Goal: Check status: Check status

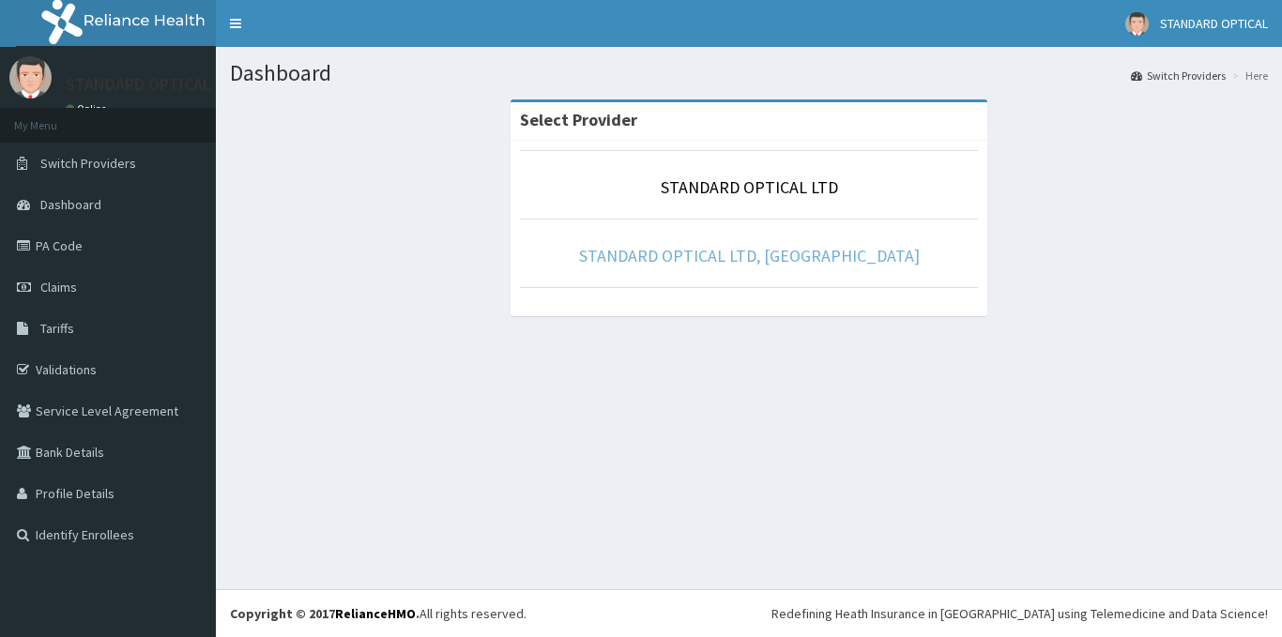
click at [783, 258] on link "STANDARD OPTICAL LTD, [GEOGRAPHIC_DATA]" at bounding box center [749, 256] width 341 height 22
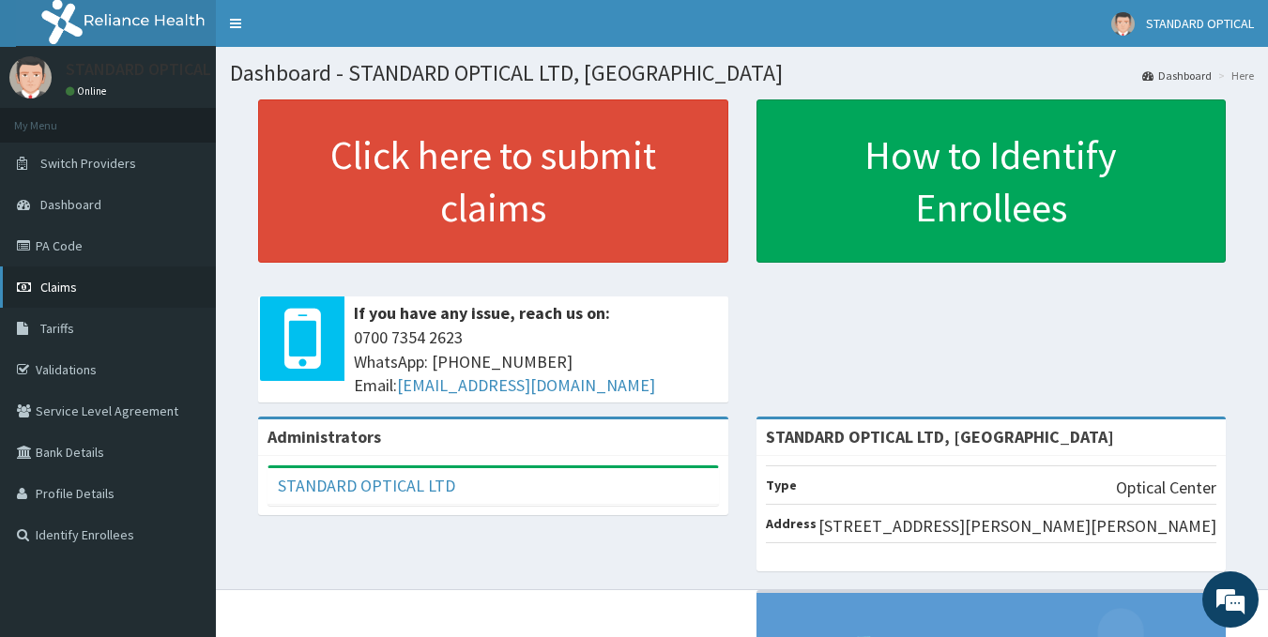
click at [66, 287] on span "Claims" at bounding box center [58, 287] width 37 height 17
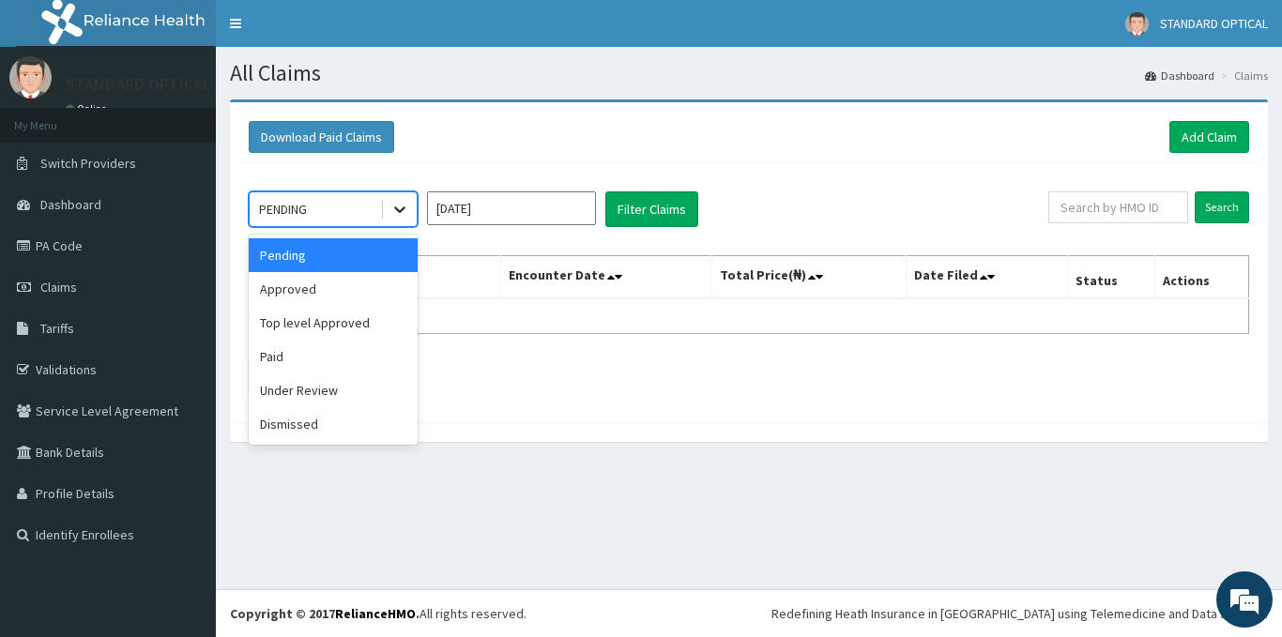
click at [405, 209] on icon at bounding box center [399, 210] width 11 height 7
click at [269, 356] on div "Paid" at bounding box center [333, 357] width 169 height 34
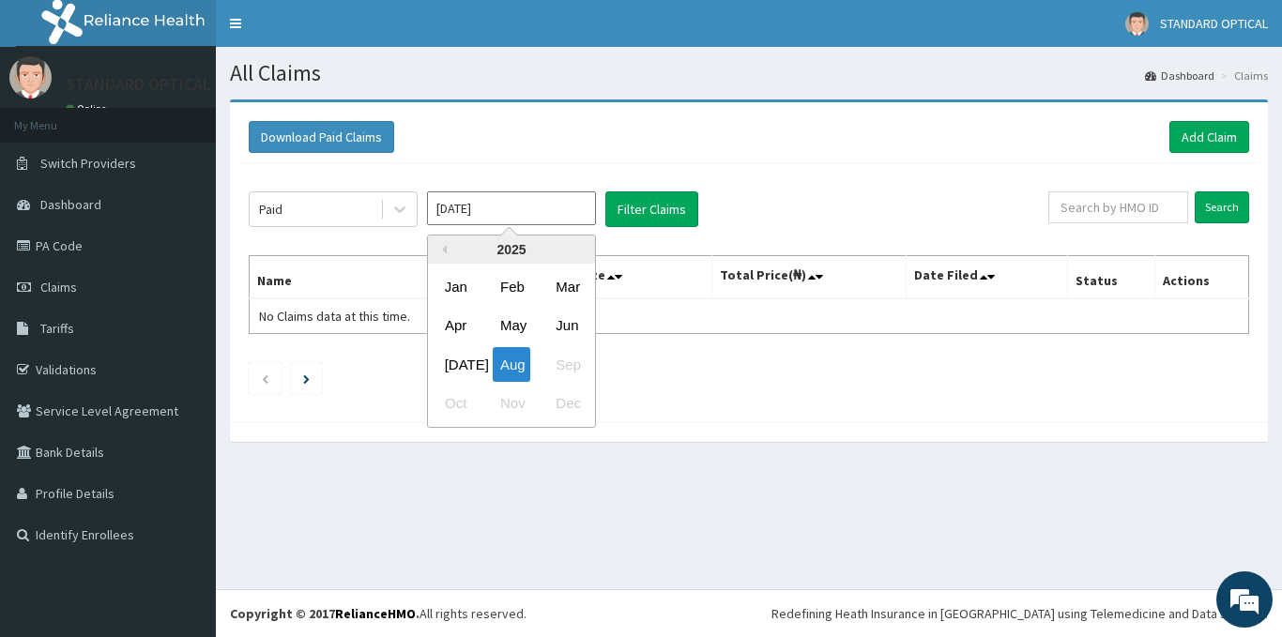
click at [529, 198] on input "Aug 2025" at bounding box center [511, 209] width 169 height 34
click at [452, 290] on div "Jan" at bounding box center [456, 286] width 38 height 35
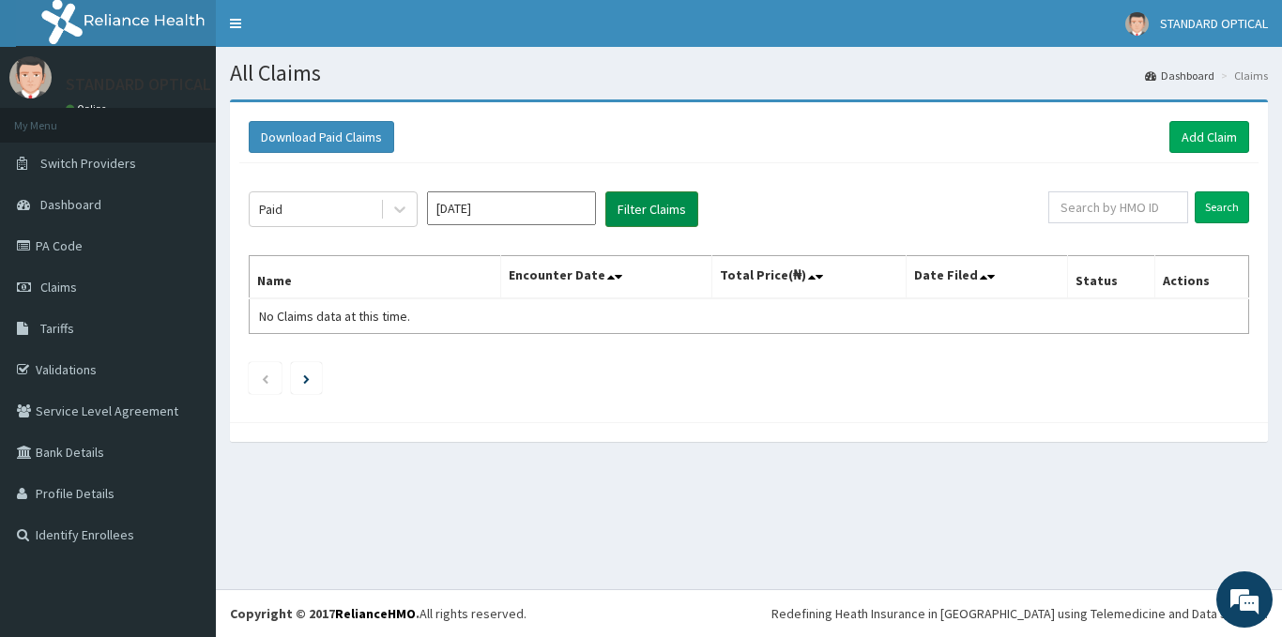
click at [645, 215] on button "Filter Claims" at bounding box center [652, 210] width 93 height 36
click at [399, 213] on icon at bounding box center [400, 209] width 19 height 19
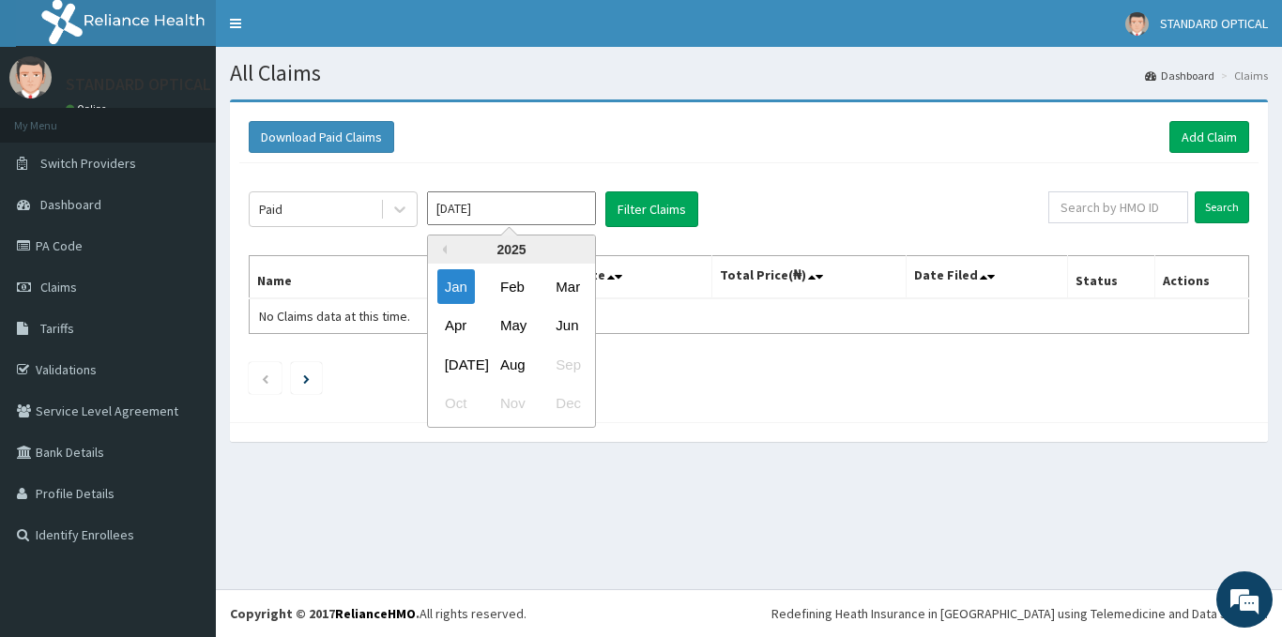
click at [512, 206] on input "Jan 2025" at bounding box center [511, 209] width 169 height 34
click at [518, 283] on div "Feb" at bounding box center [512, 286] width 38 height 35
type input "Feb 2025"
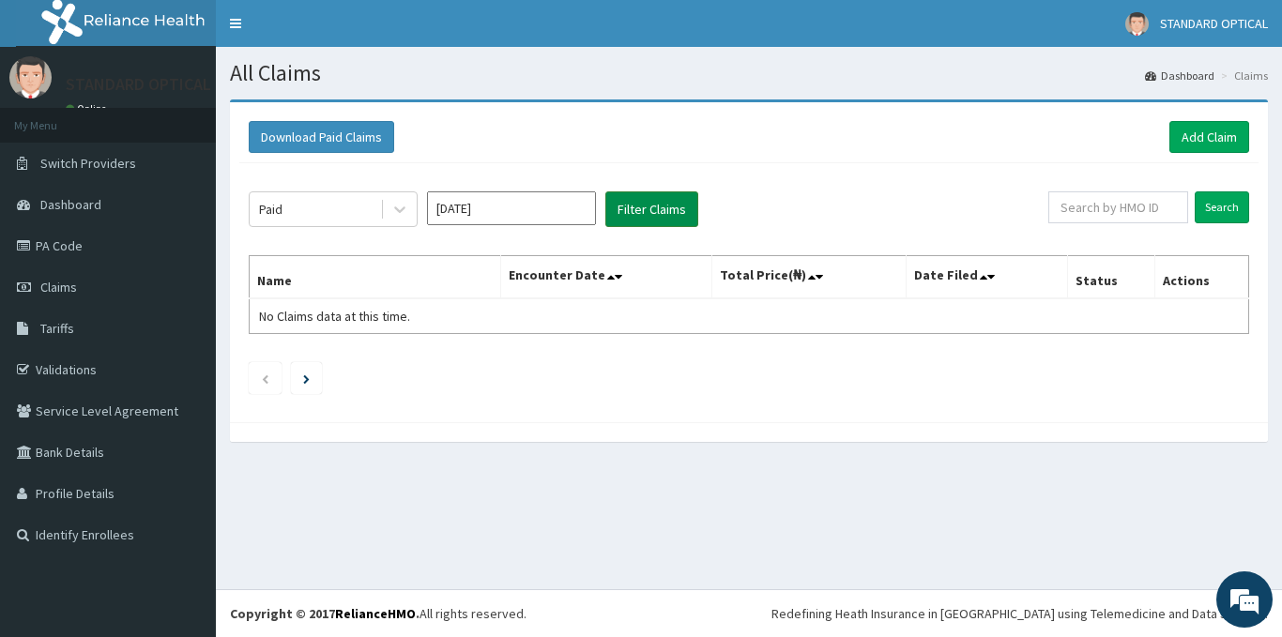
click at [635, 200] on button "Filter Claims" at bounding box center [652, 210] width 93 height 36
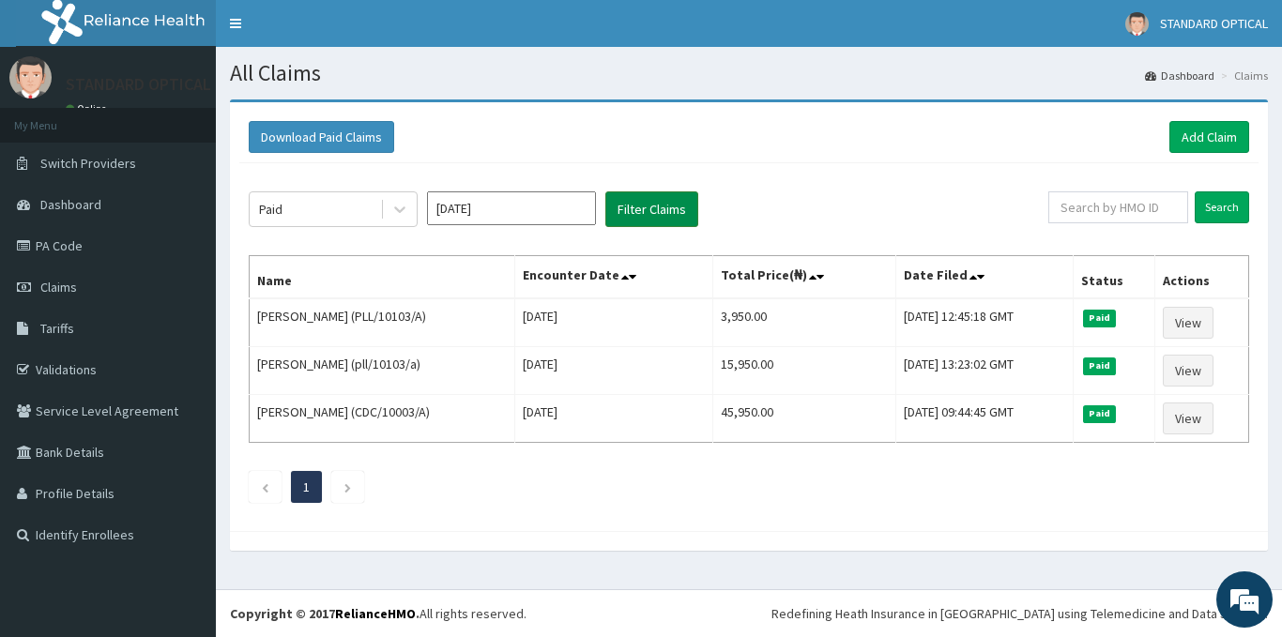
click at [635, 200] on button "Filter Claims" at bounding box center [652, 210] width 93 height 36
click at [606, 192] on button "Filter Claims" at bounding box center [652, 210] width 93 height 36
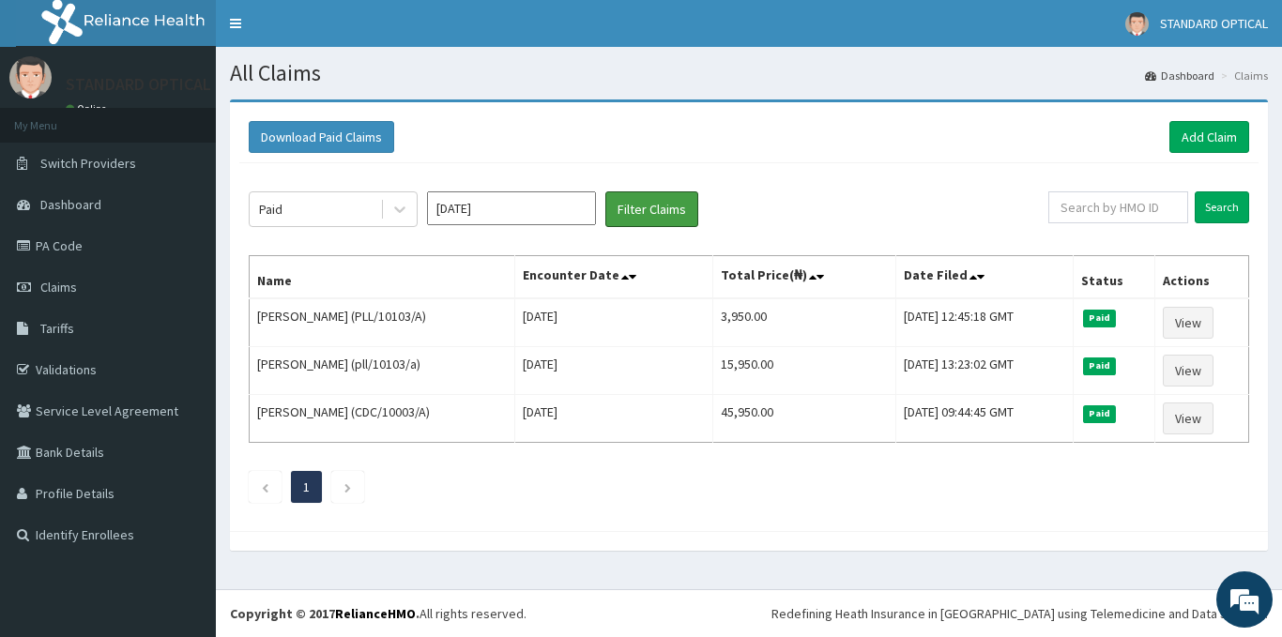
click at [606, 192] on button "Filter Claims" at bounding box center [652, 210] width 93 height 36
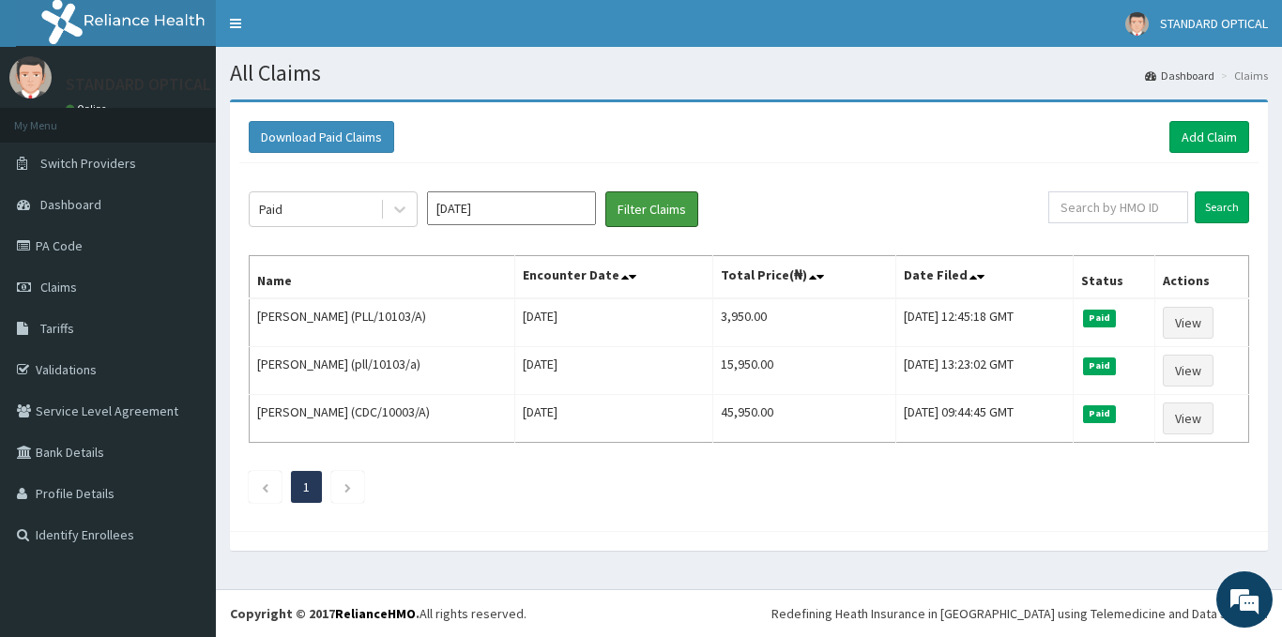
click at [606, 192] on button "Filter Claims" at bounding box center [652, 210] width 93 height 36
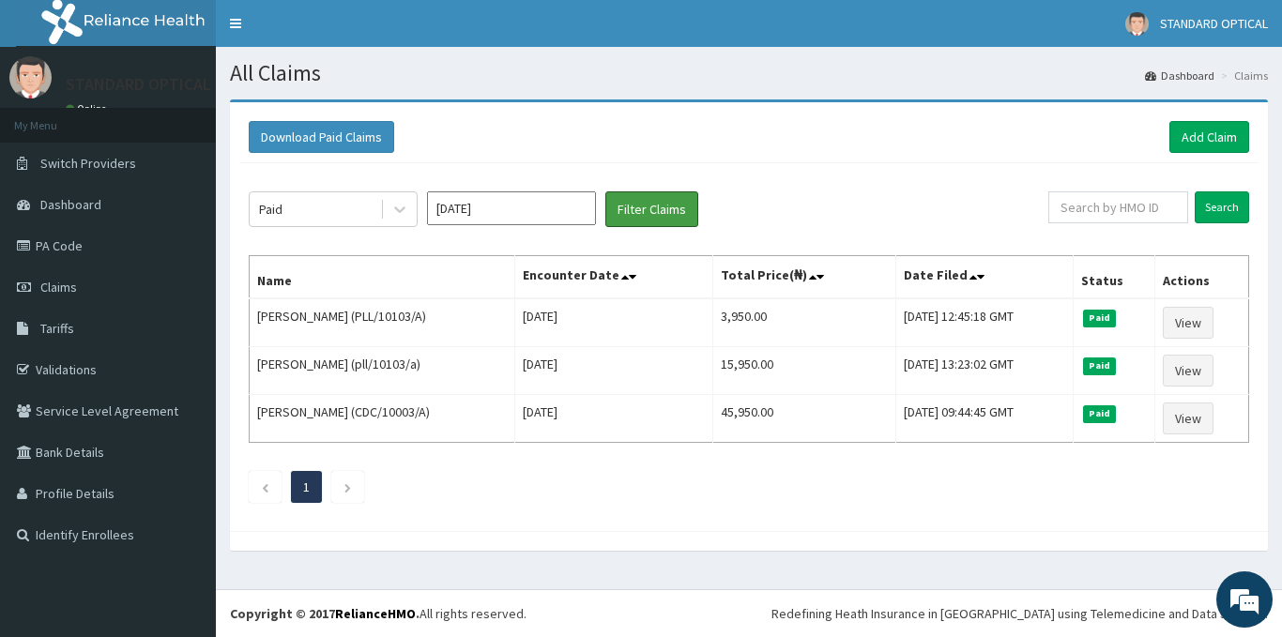
click at [606, 192] on button "Filter Claims" at bounding box center [652, 210] width 93 height 36
click at [561, 211] on input "Feb 2025" at bounding box center [511, 209] width 169 height 34
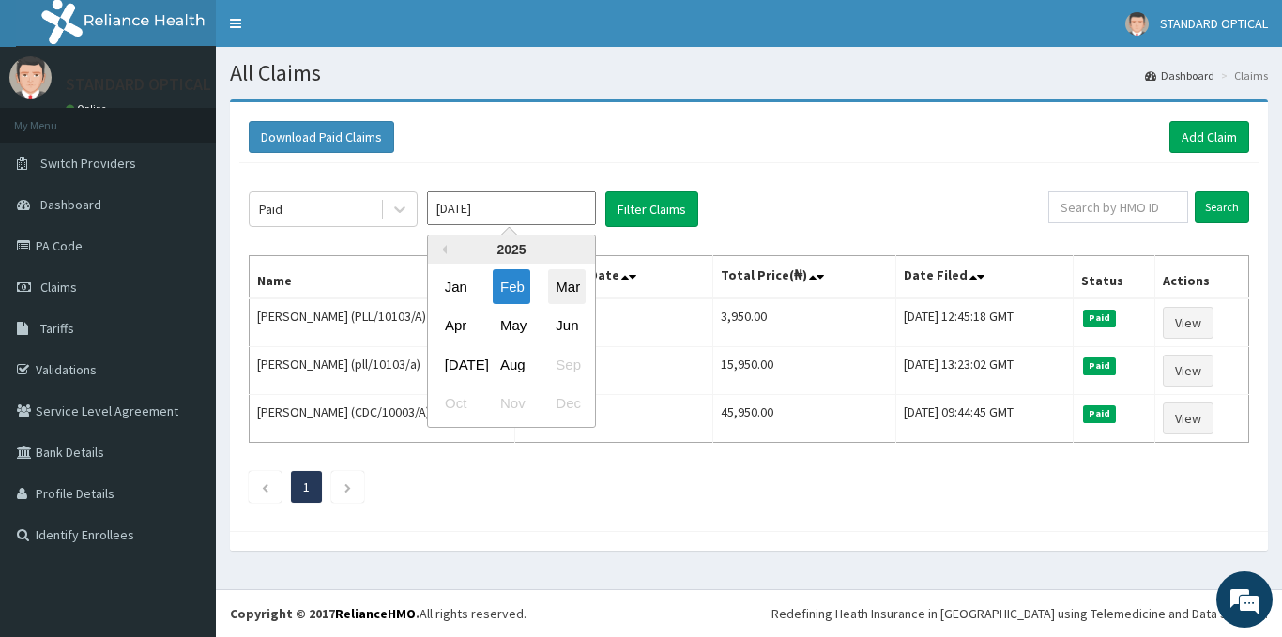
click at [563, 292] on div "Mar" at bounding box center [567, 286] width 38 height 35
type input "Mar 2025"
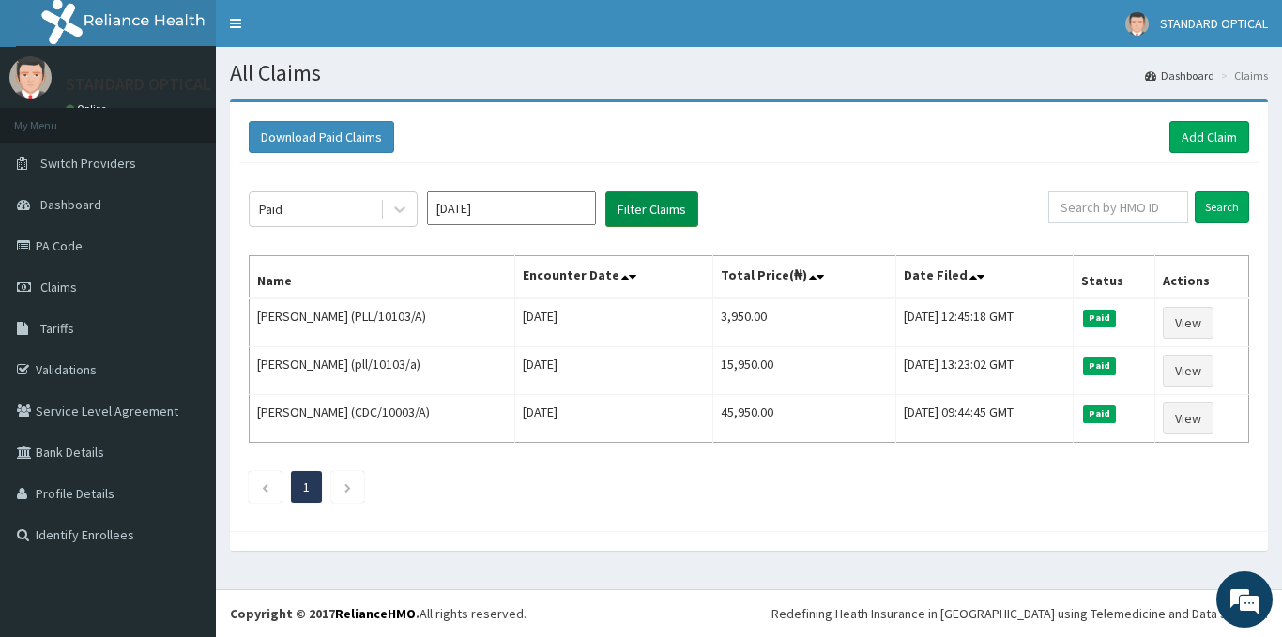
click at [648, 201] on button "Filter Claims" at bounding box center [652, 210] width 93 height 36
click at [401, 208] on icon at bounding box center [400, 209] width 19 height 19
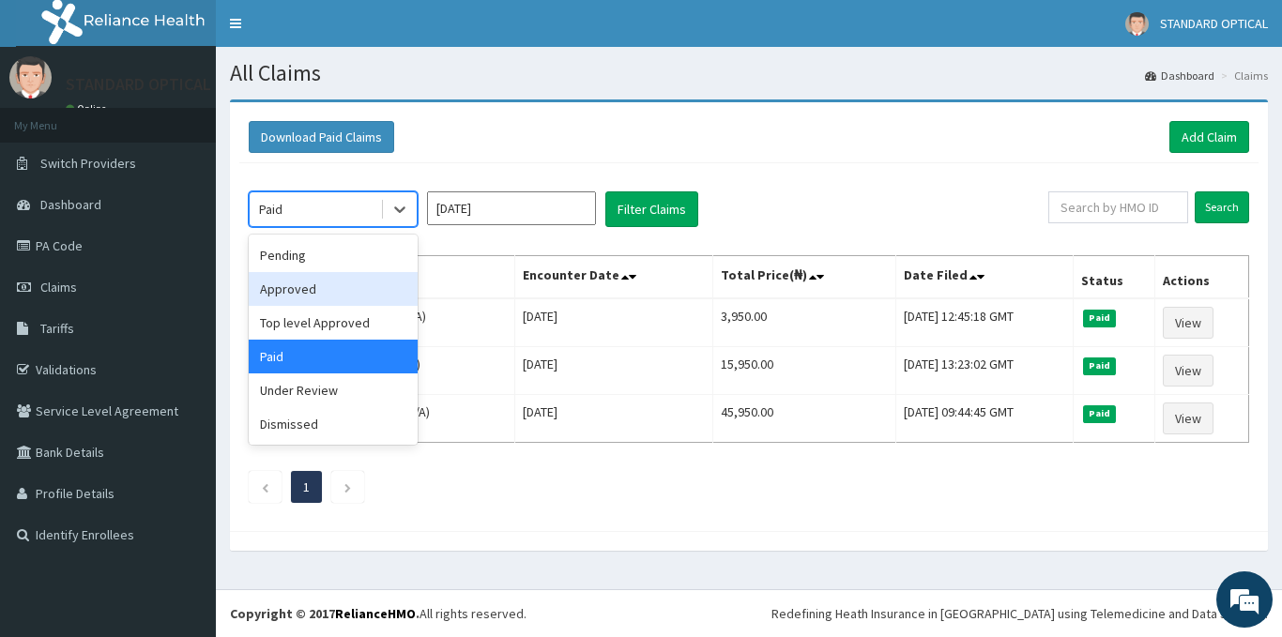
click at [292, 290] on div "Approved" at bounding box center [333, 289] width 169 height 34
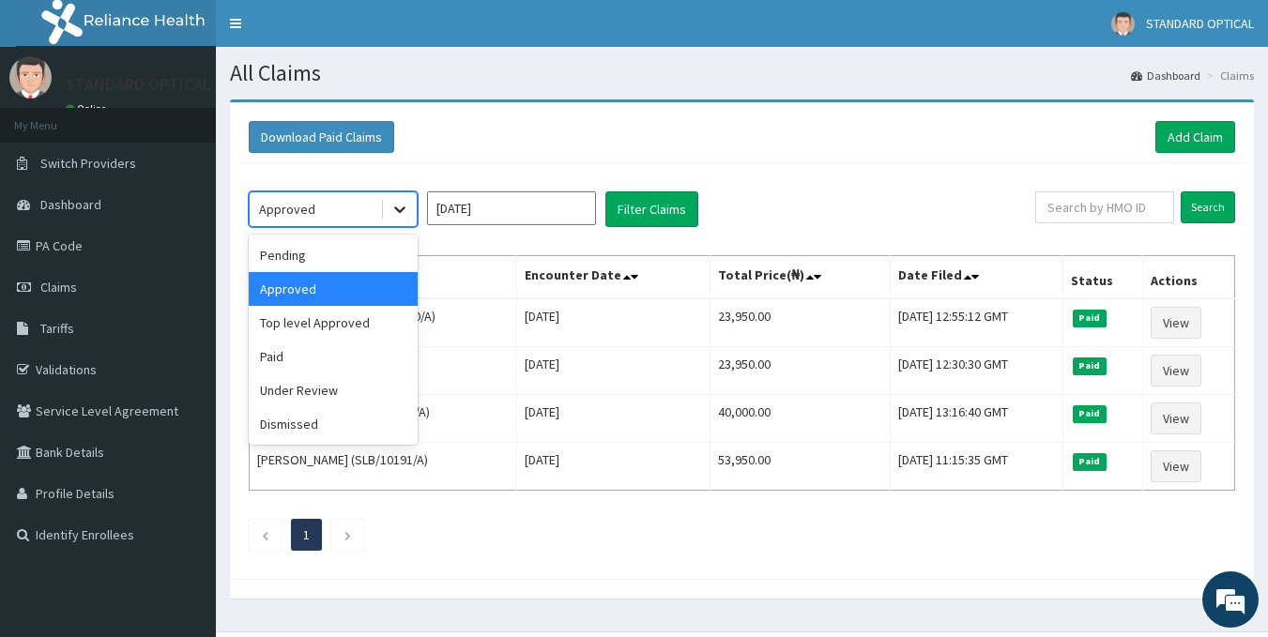
click at [394, 208] on icon at bounding box center [400, 209] width 19 height 19
click at [280, 356] on div "Paid" at bounding box center [333, 357] width 169 height 34
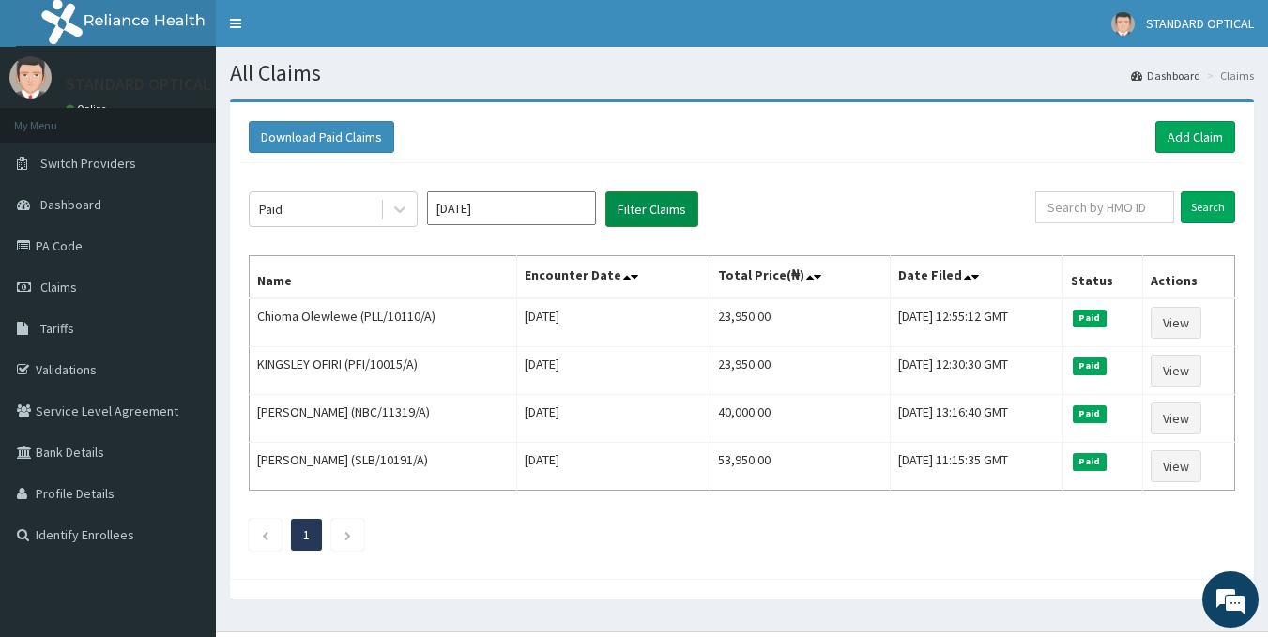
click at [665, 199] on button "Filter Claims" at bounding box center [652, 210] width 93 height 36
click at [664, 205] on button "Filter Claims" at bounding box center [652, 210] width 93 height 36
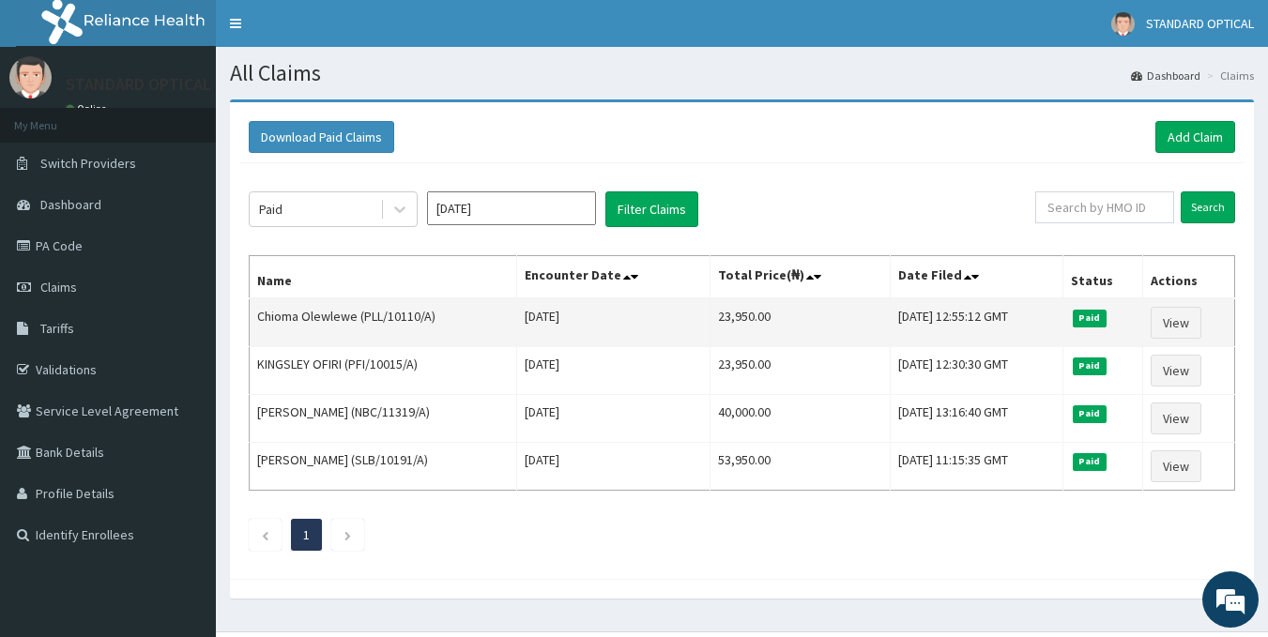
click at [676, 314] on td "Wed Mar 26 2025" at bounding box center [612, 323] width 193 height 49
